Goal: Use online tool/utility: Utilize a website feature to perform a specific function

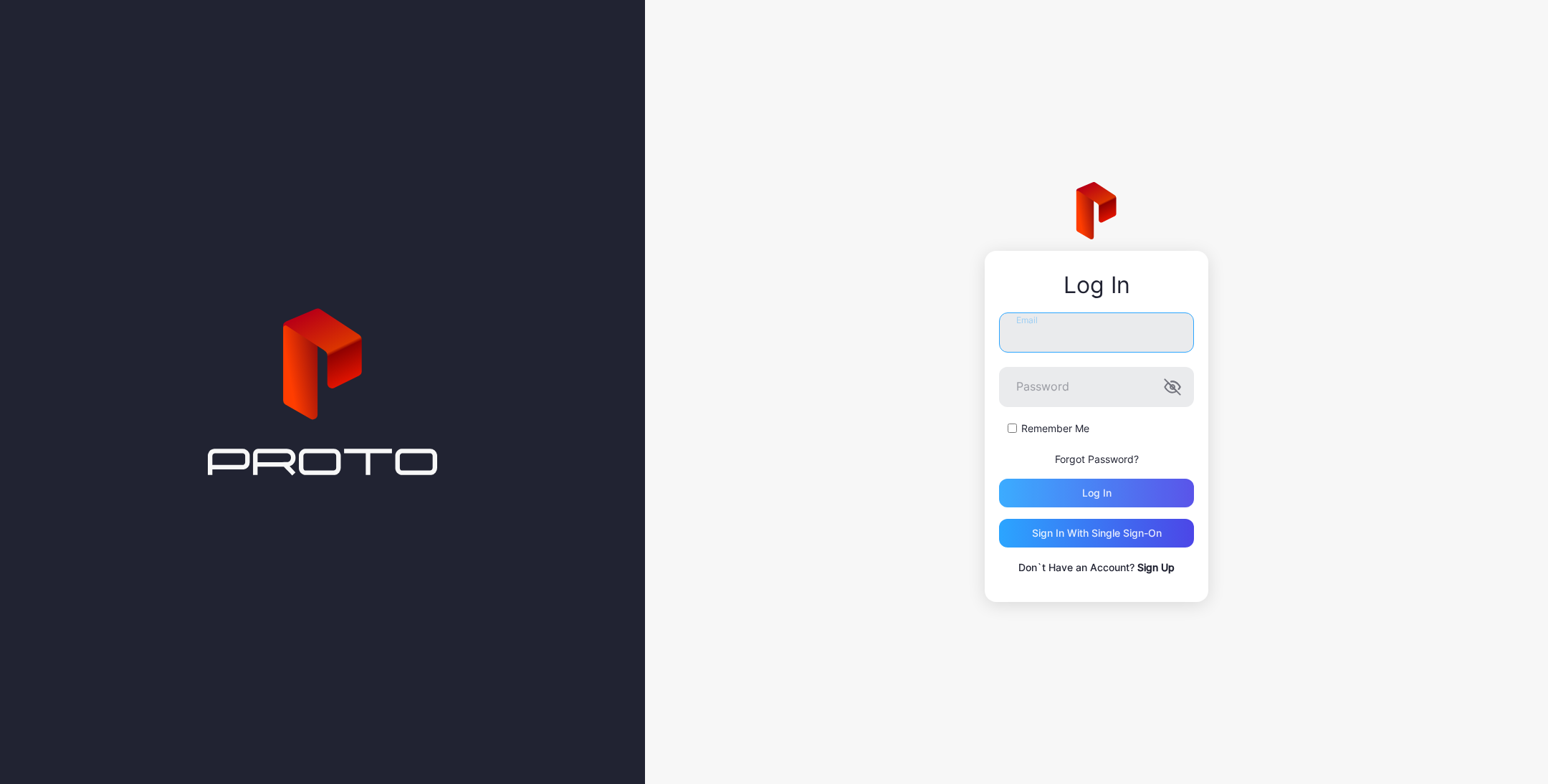
type input "**********"
click at [1091, 487] on div "Log in" at bounding box center [1097, 493] width 29 height 11
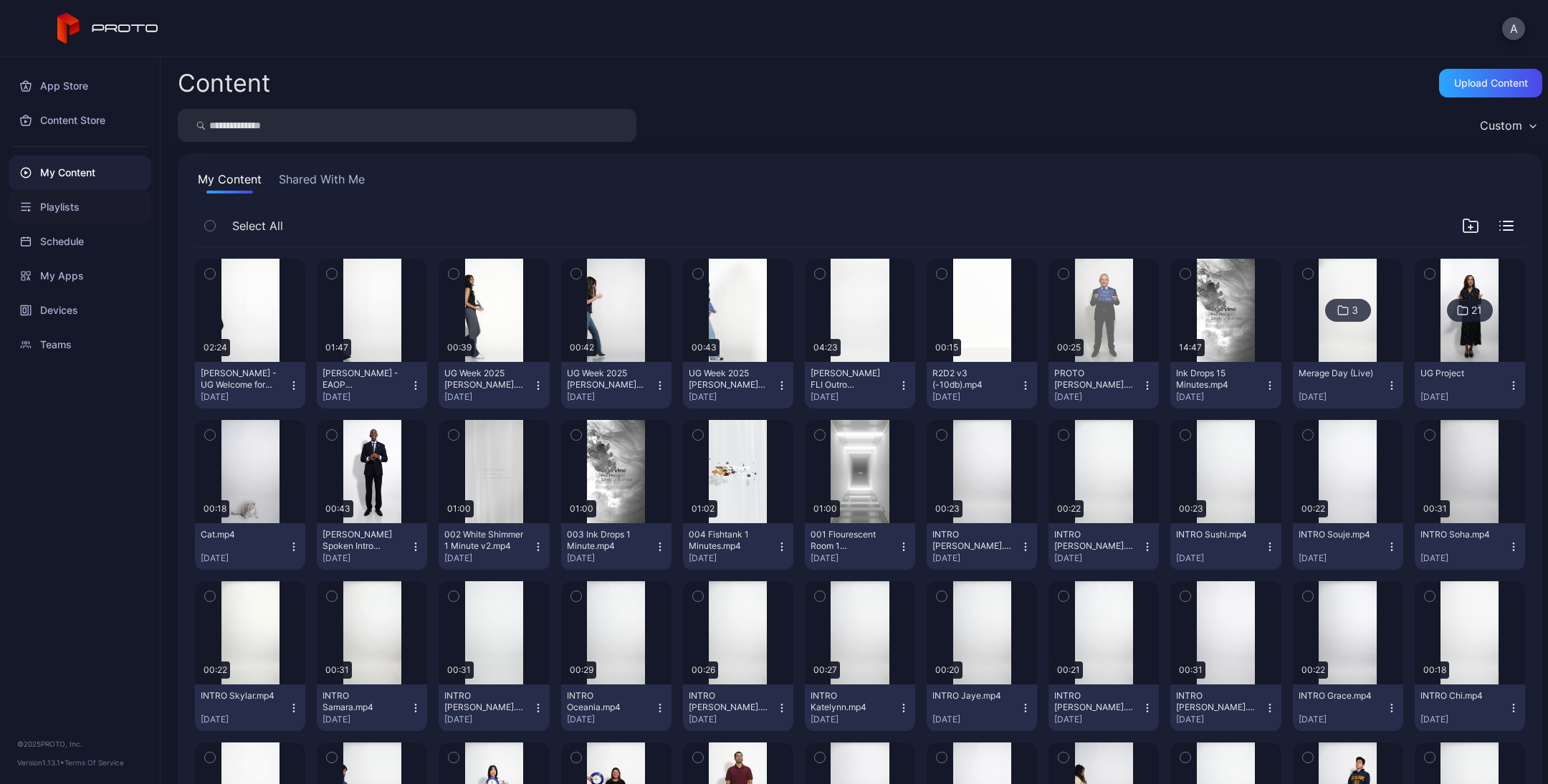
click at [66, 211] on div "Playlists" at bounding box center [79, 208] width 143 height 35
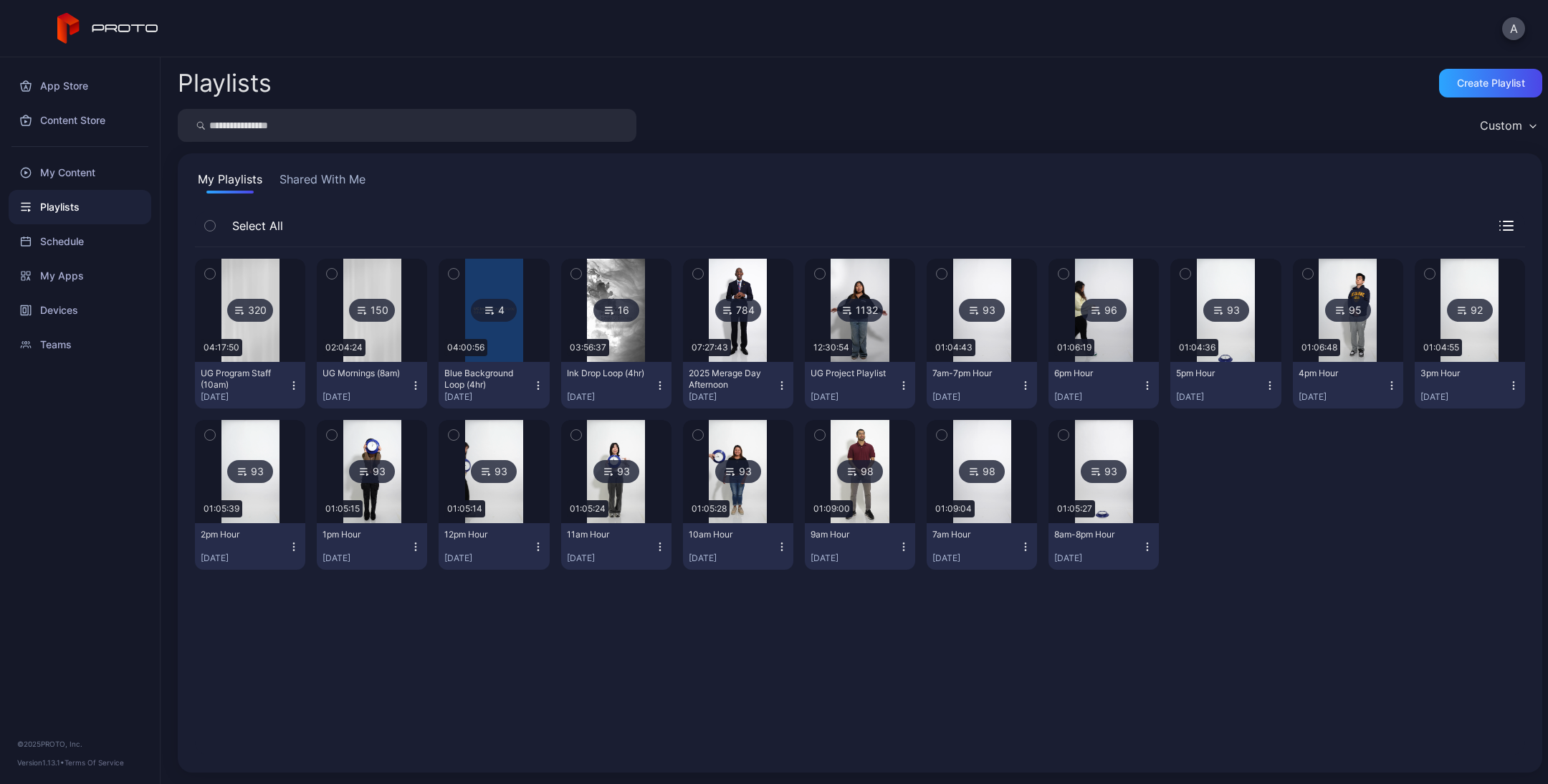
click at [657, 388] on icon "button" at bounding box center [660, 385] width 11 height 11
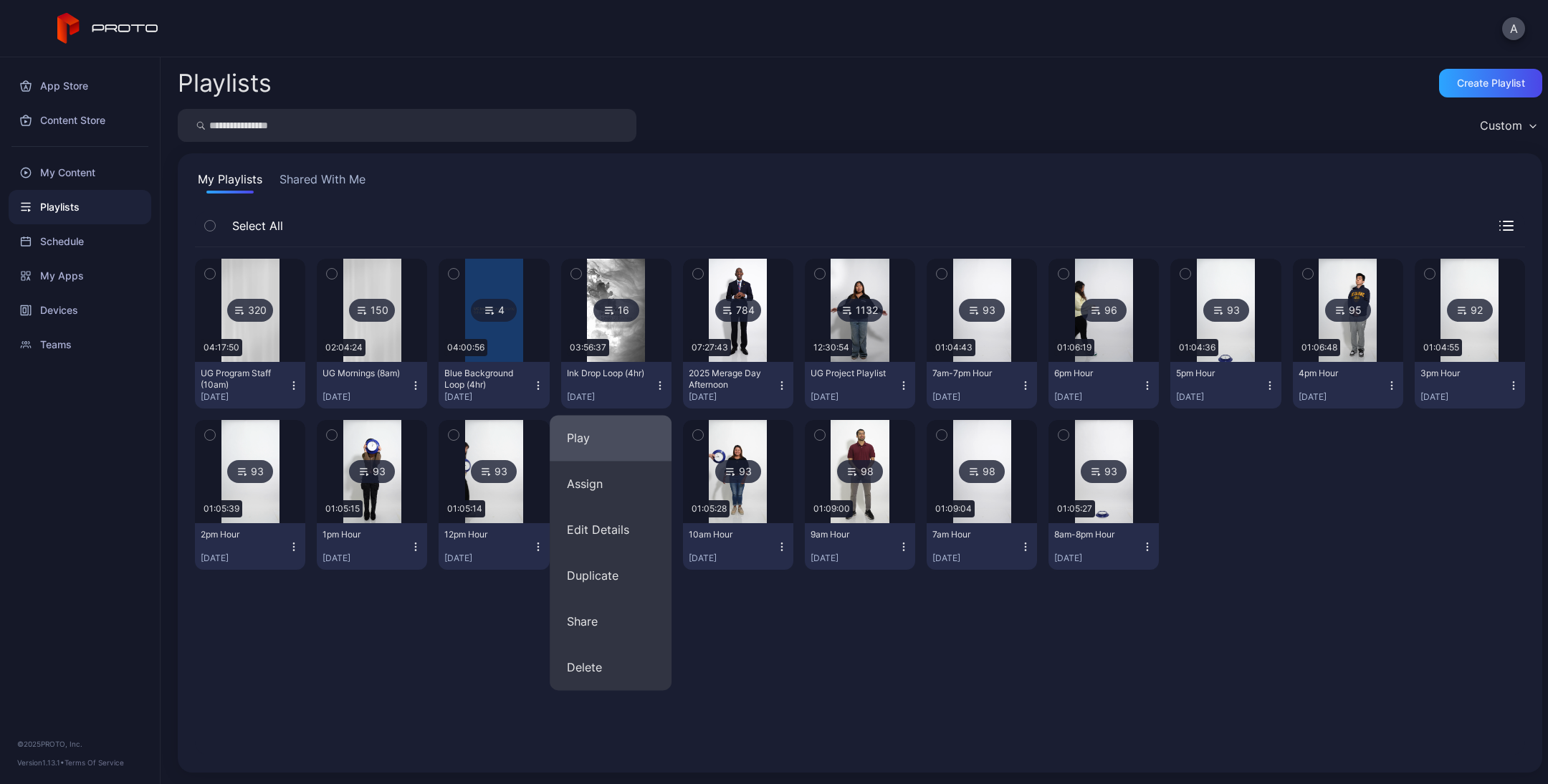
click at [572, 435] on button "Play" at bounding box center [610, 438] width 122 height 46
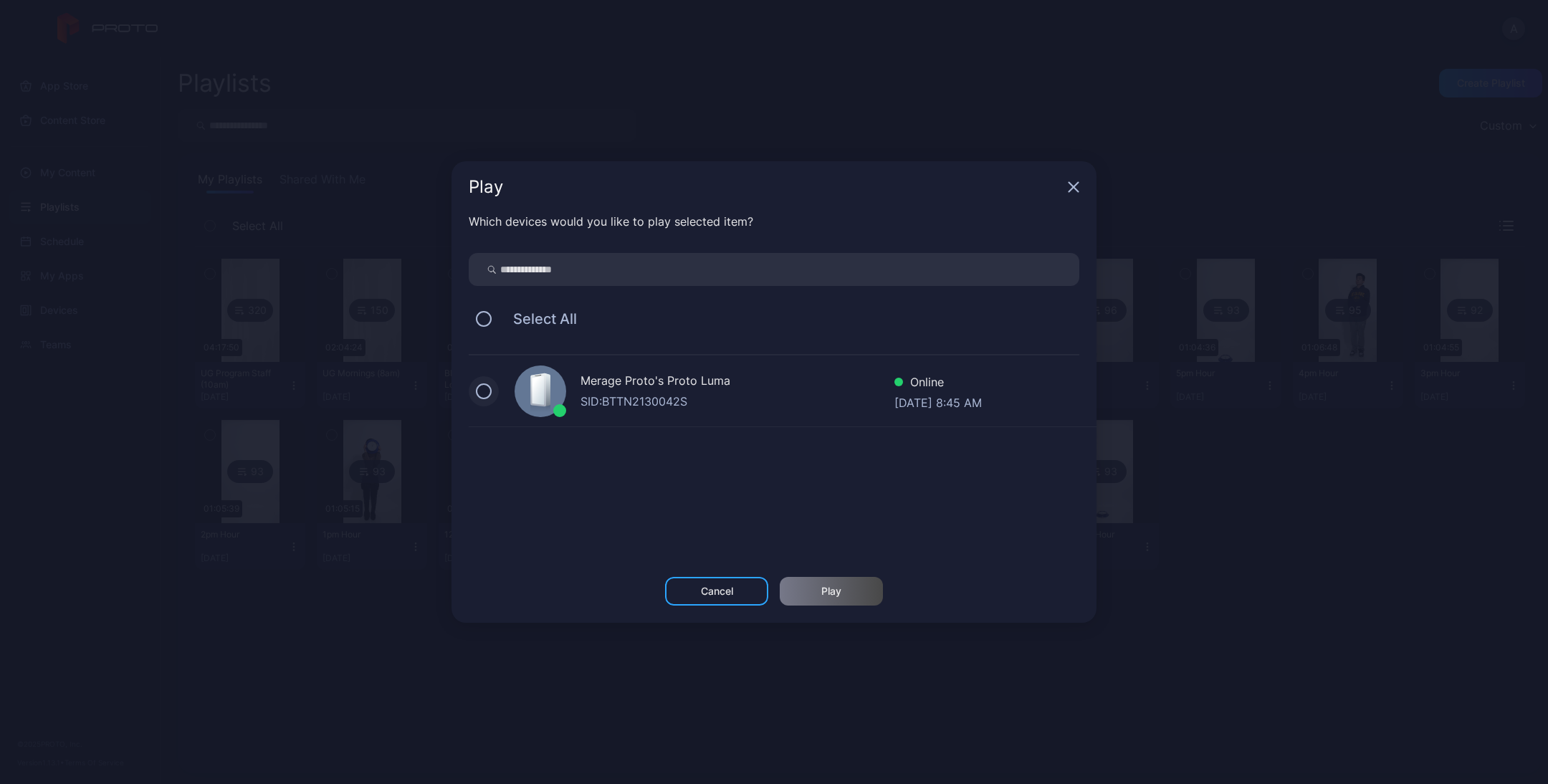
click at [477, 391] on button at bounding box center [484, 391] width 16 height 16
click at [839, 595] on div "Play" at bounding box center [831, 591] width 20 height 11
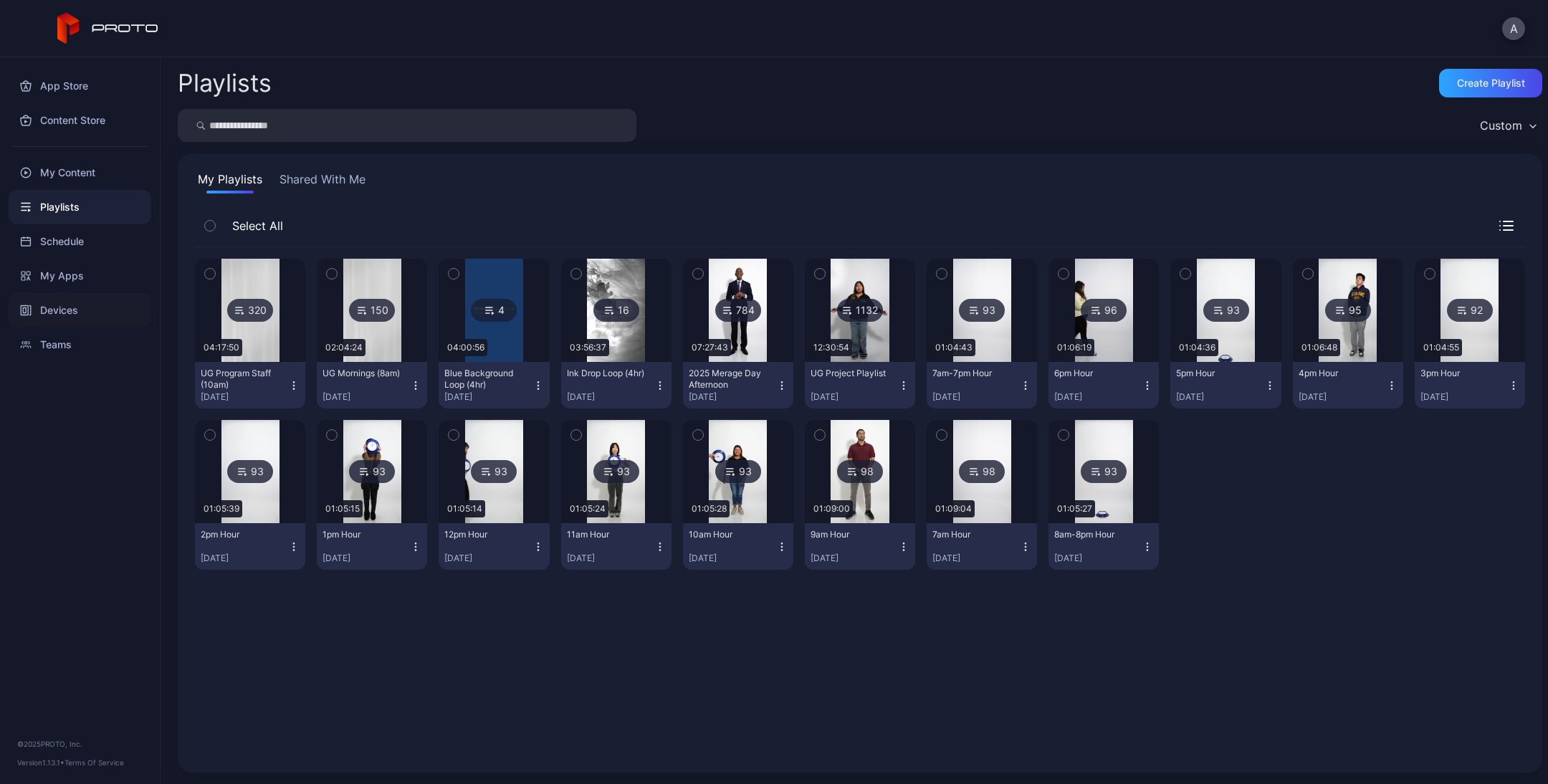
click at [44, 305] on div "Devices" at bounding box center [79, 310] width 143 height 35
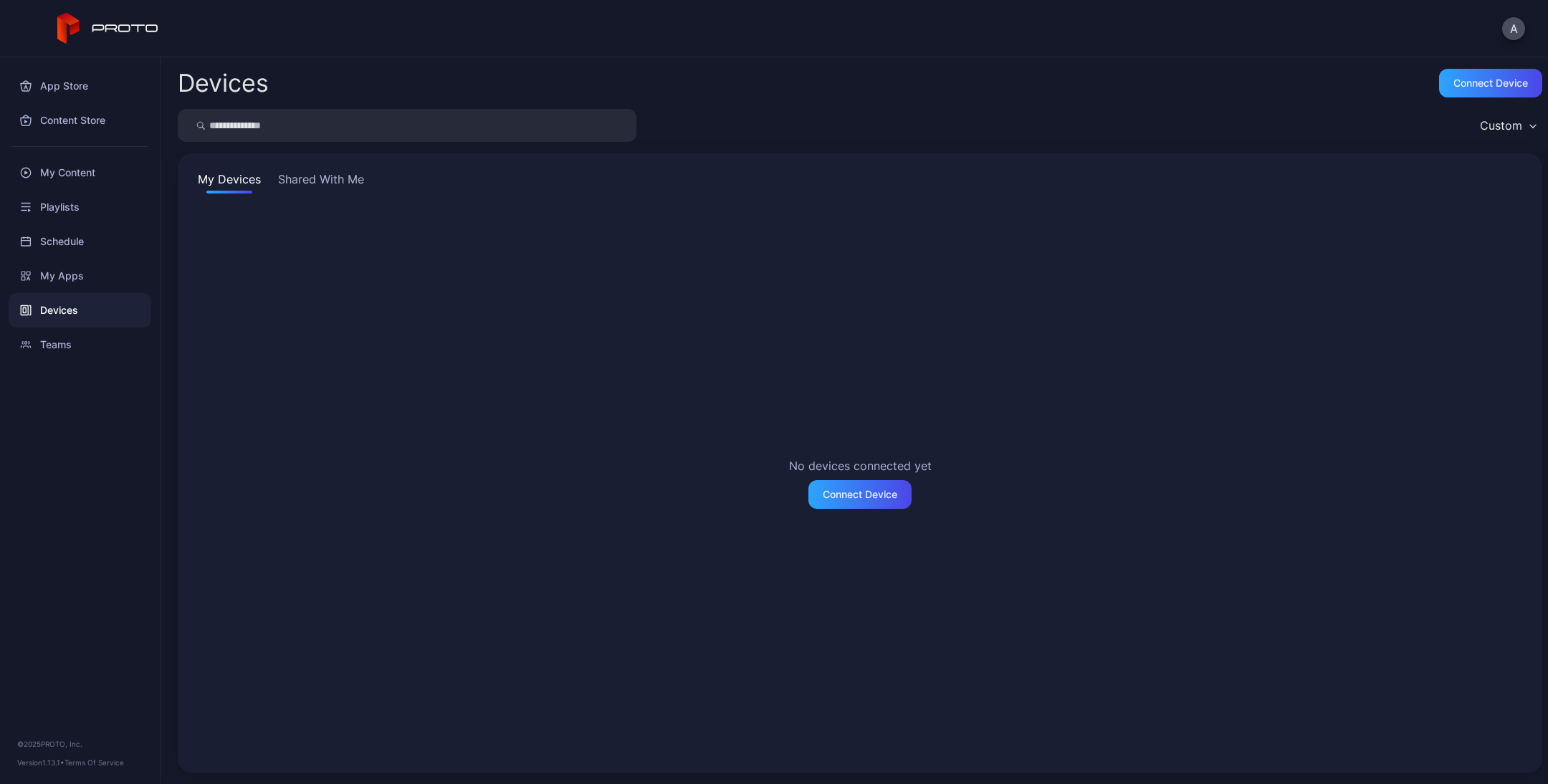
click at [314, 177] on button "Shared With Me" at bounding box center [322, 182] width 92 height 23
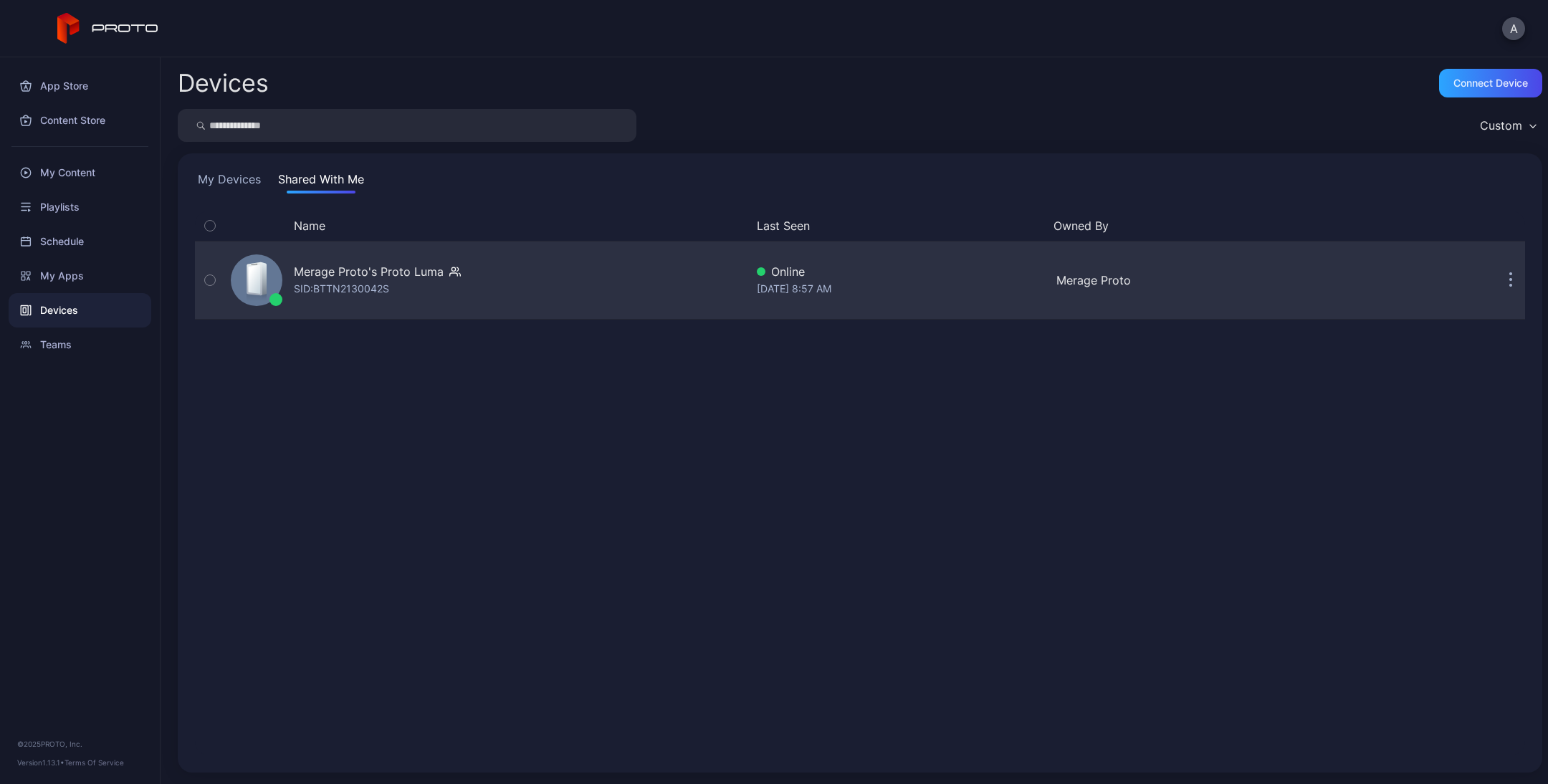
click at [323, 264] on div "Merage Proto's Proto Luma" at bounding box center [368, 272] width 149 height 17
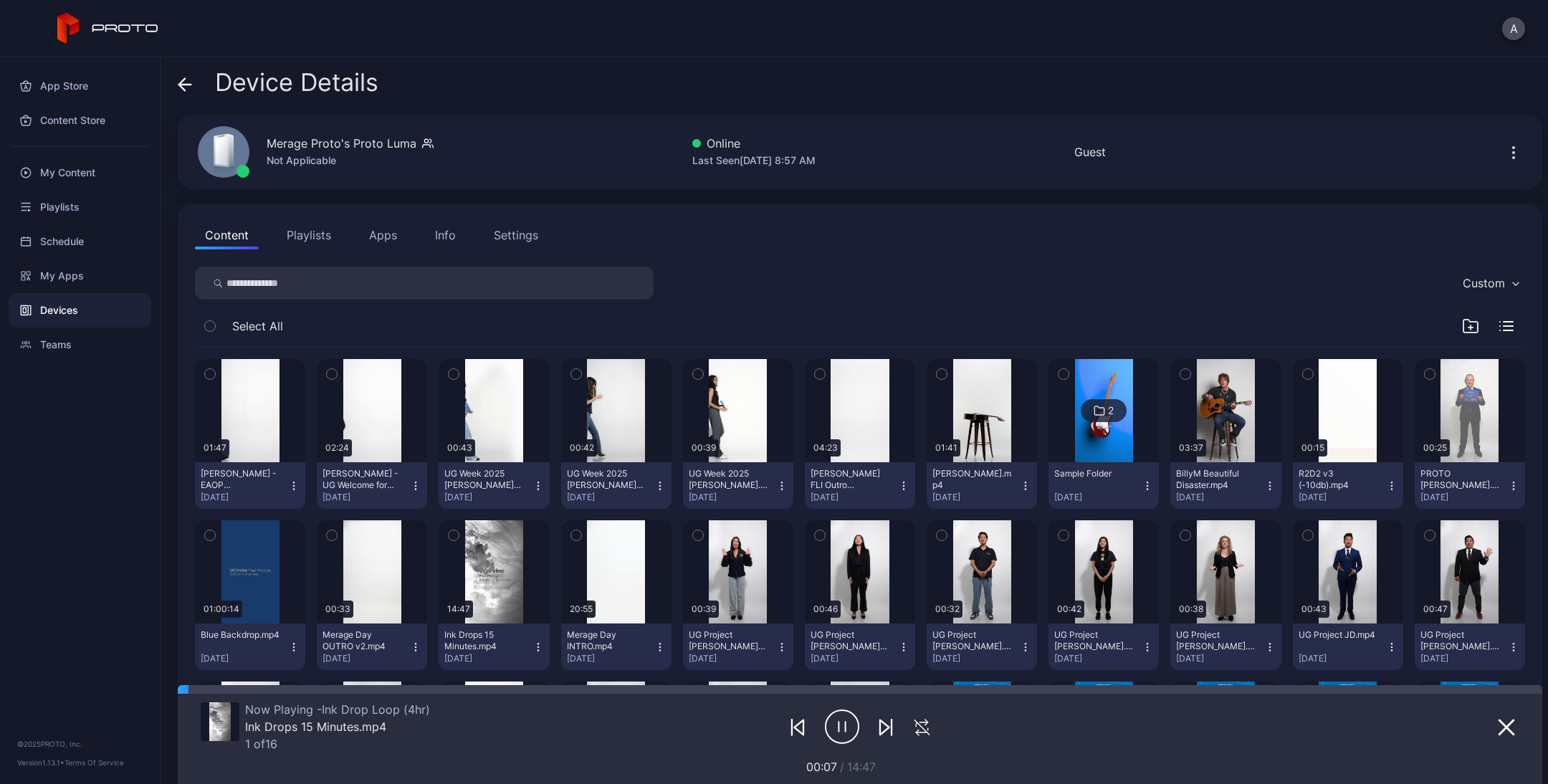
click at [522, 238] on div "Settings" at bounding box center [515, 235] width 45 height 17
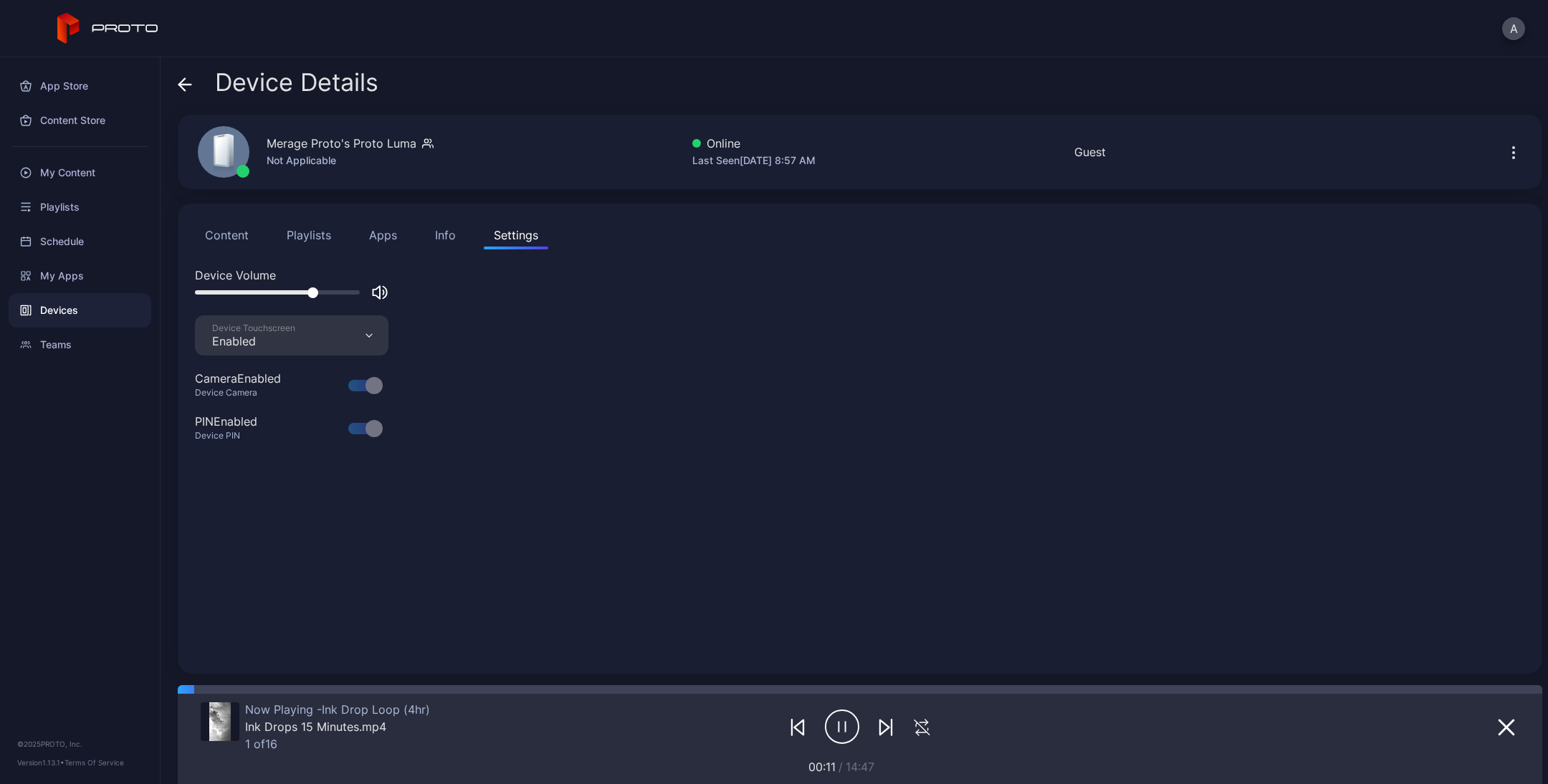
drag, startPoint x: 310, startPoint y: 293, endPoint x: 393, endPoint y: 296, distance: 83.1
click at [393, 296] on div "Device Volume" at bounding box center [860, 291] width 1331 height 49
